Goal: Go to known website: Access a specific website the user already knows

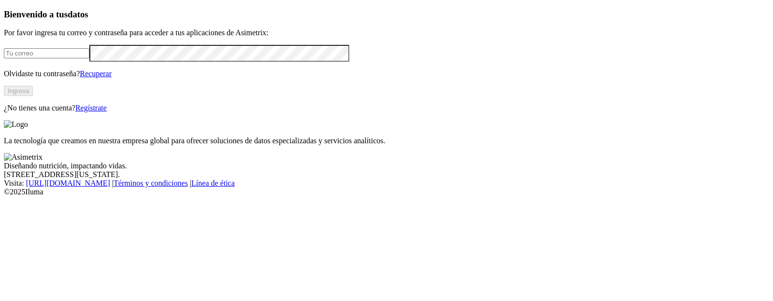
click at [89, 58] on input "email" at bounding box center [47, 53] width 86 height 10
type input "[PERSON_NAME][EMAIL_ADDRESS][PERSON_NAME][DOMAIN_NAME]"
click at [33, 96] on button "Ingresa" at bounding box center [18, 91] width 29 height 10
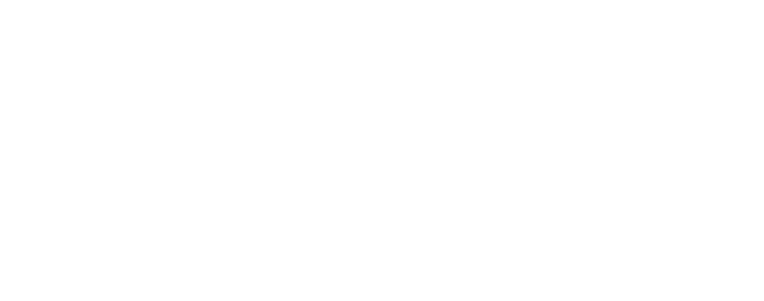
scroll to position [9, 0]
